Goal: Task Accomplishment & Management: Complete application form

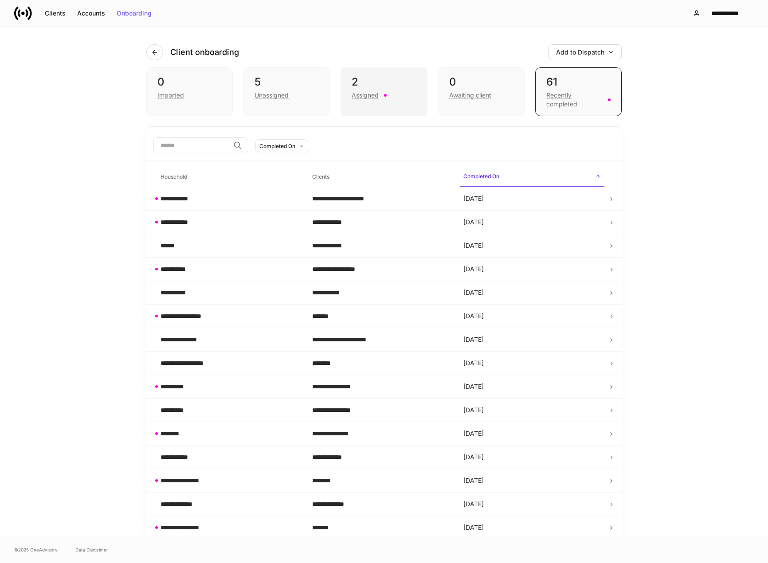
click at [372, 96] on div "Assigned" at bounding box center [365, 95] width 27 height 9
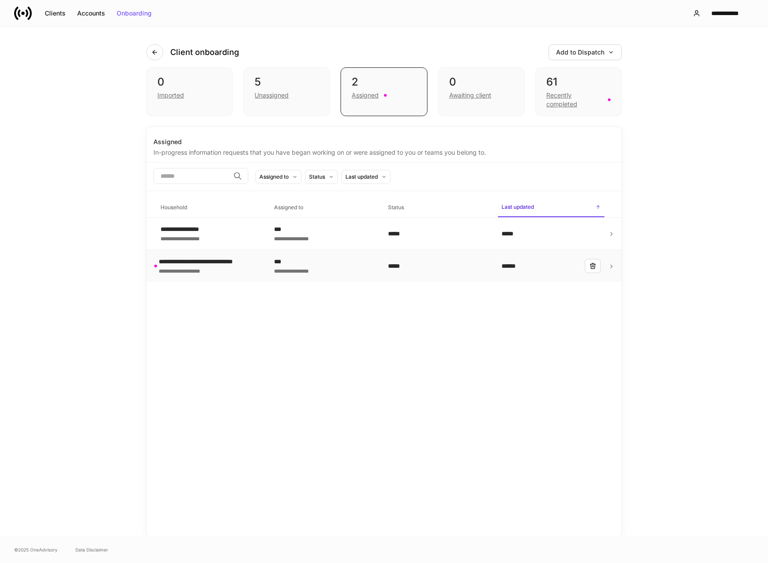
click at [255, 269] on div "**********" at bounding box center [212, 270] width 106 height 9
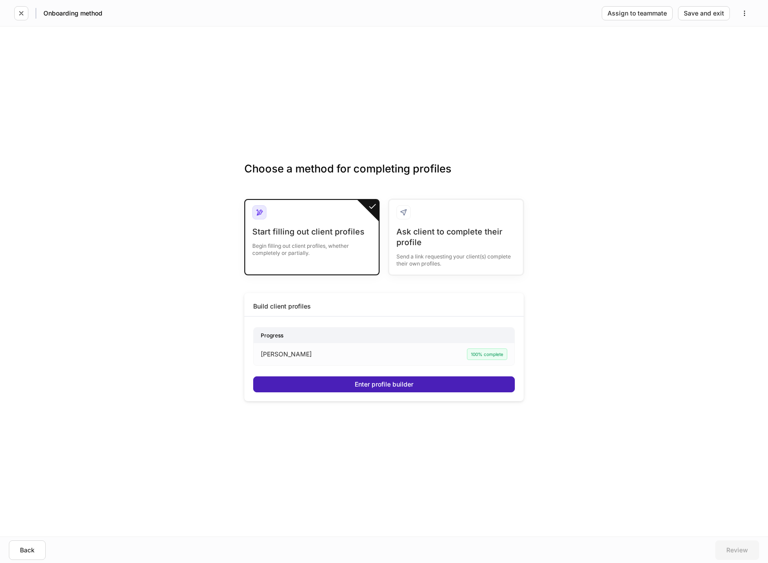
click at [329, 389] on button "Enter profile builder" at bounding box center [384, 385] width 262 height 16
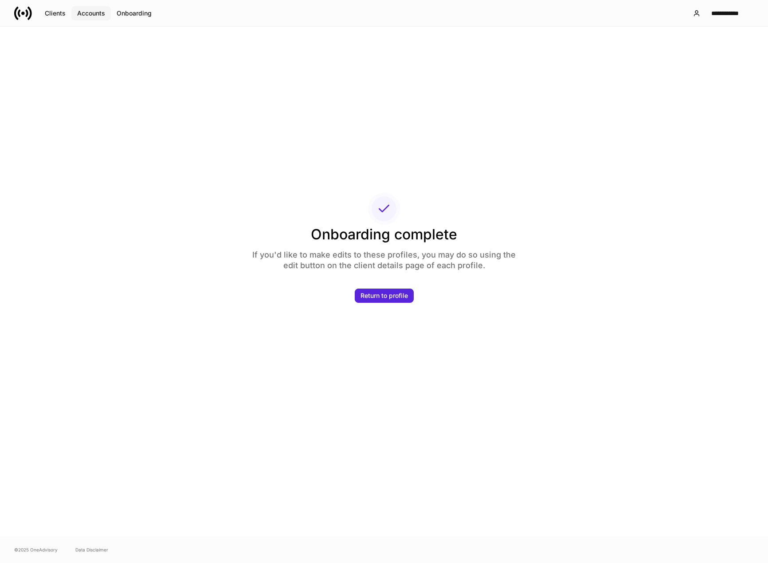
click at [85, 10] on div "Accounts" at bounding box center [91, 13] width 28 height 6
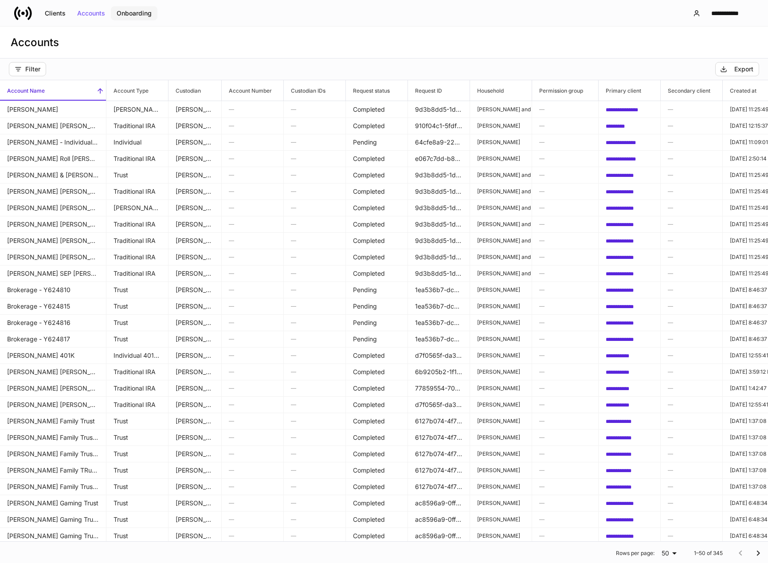
click at [145, 14] on div "Onboarding" at bounding box center [134, 13] width 35 height 6
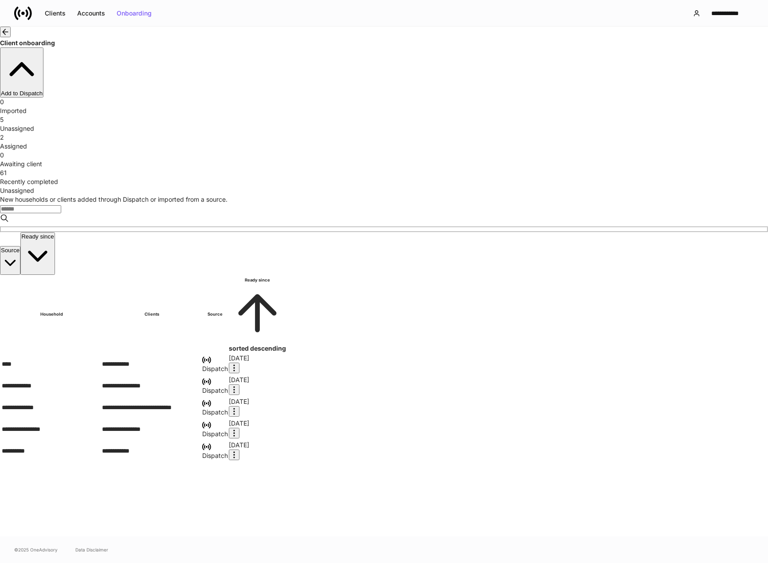
click at [267, 124] on div "Unassigned" at bounding box center [384, 128] width 768 height 9
click at [365, 142] on div "Assigned" at bounding box center [384, 146] width 768 height 9
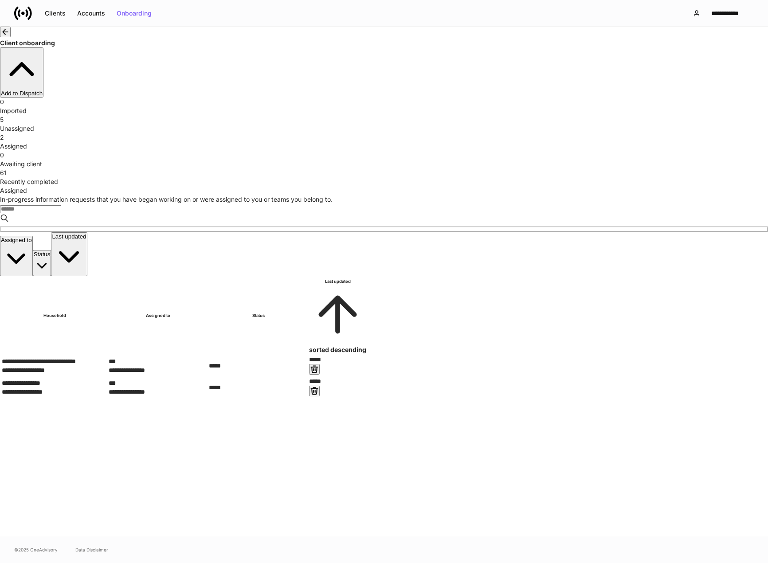
click at [558, 177] on div "Recently completed" at bounding box center [384, 181] width 768 height 9
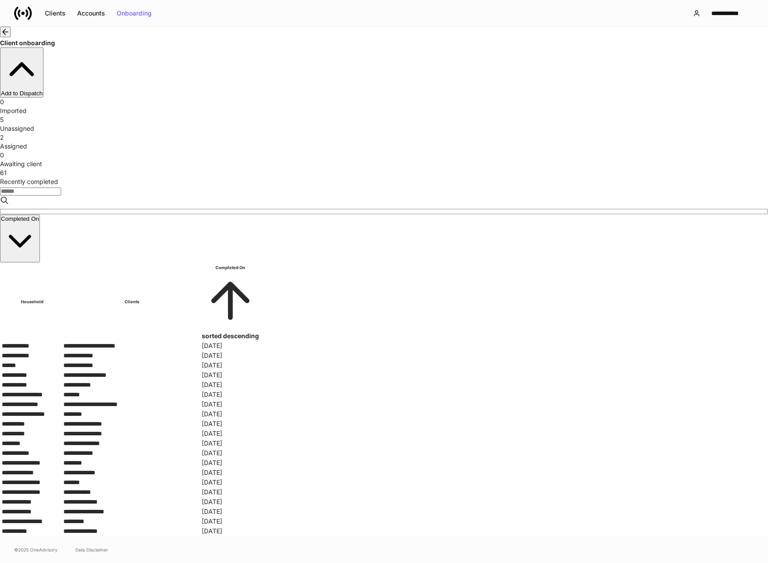
click at [277, 124] on div "Unassigned" at bounding box center [384, 128] width 768 height 9
